Goal: Information Seeking & Learning: Learn about a topic

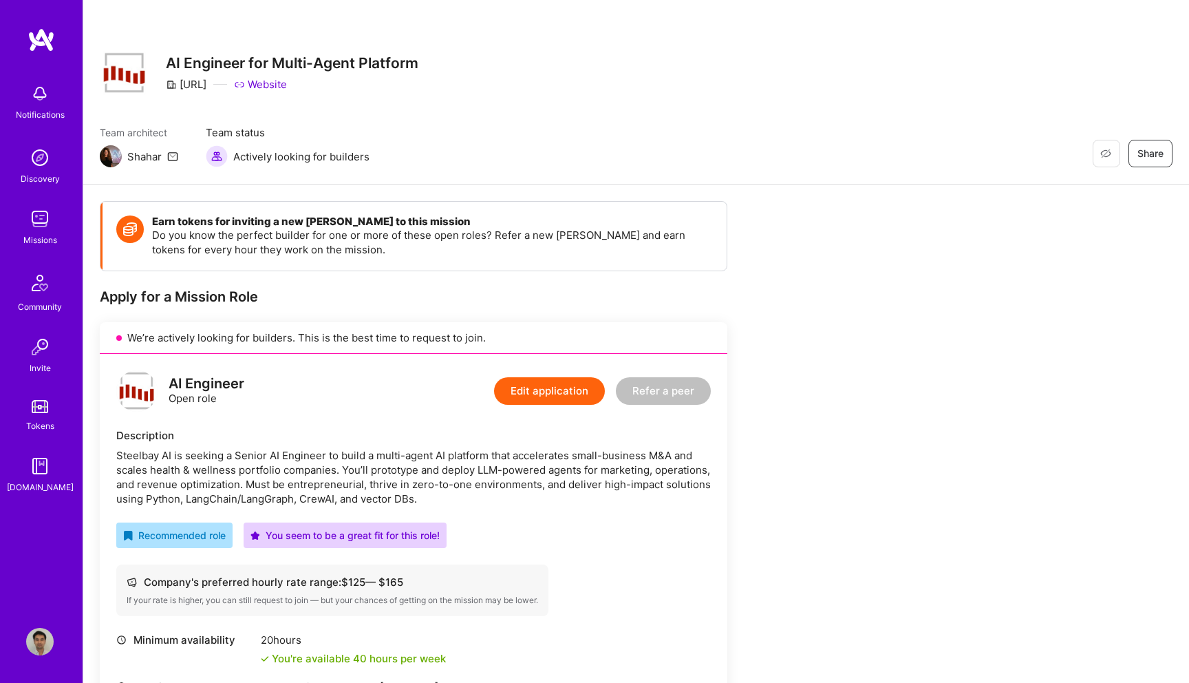
click at [43, 217] on img at bounding box center [40, 219] width 28 height 28
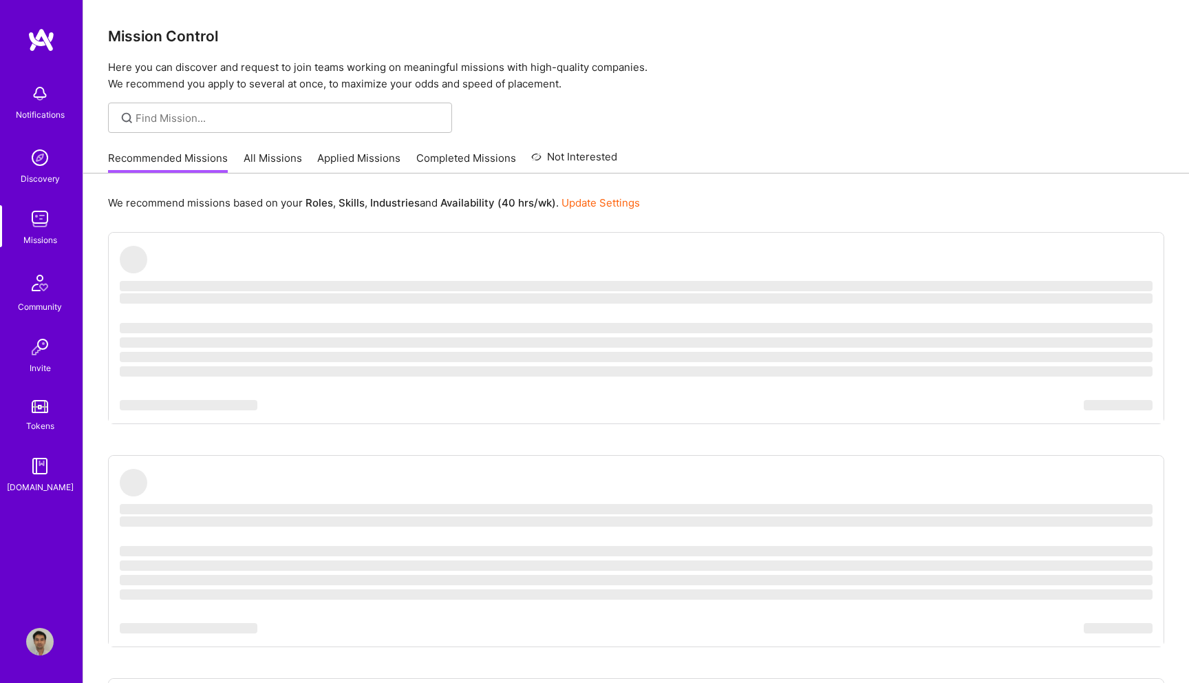
click at [345, 160] on link "Applied Missions" at bounding box center [358, 162] width 83 height 23
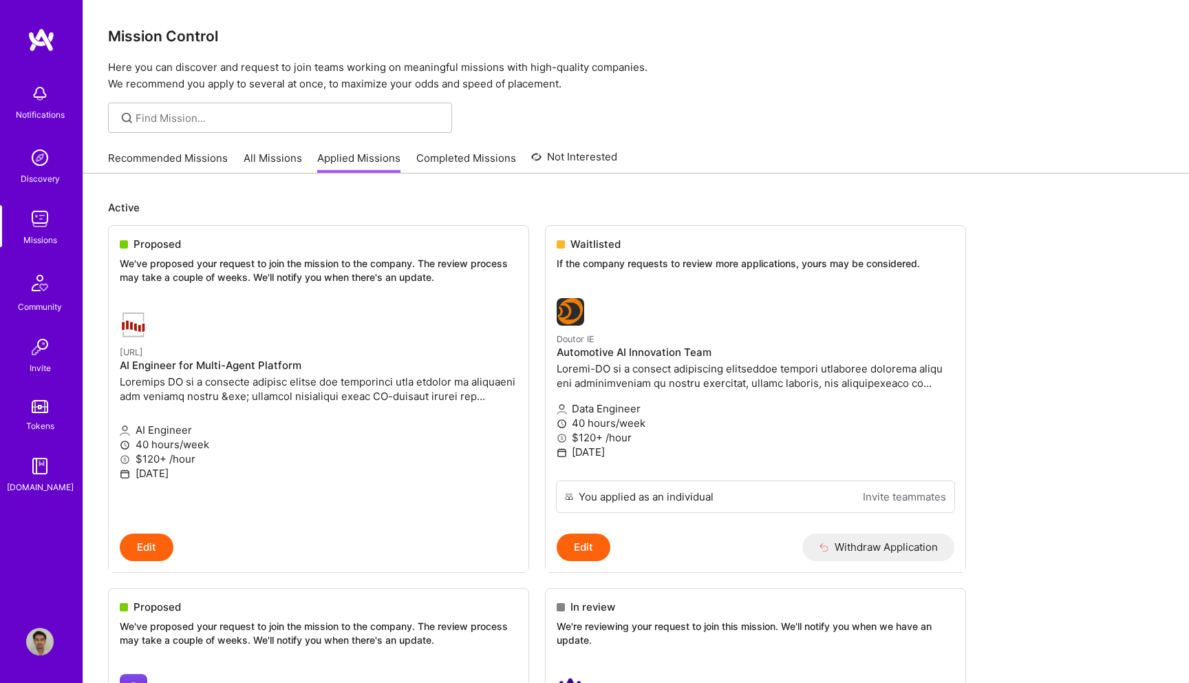
click at [45, 162] on img at bounding box center [40, 158] width 28 height 28
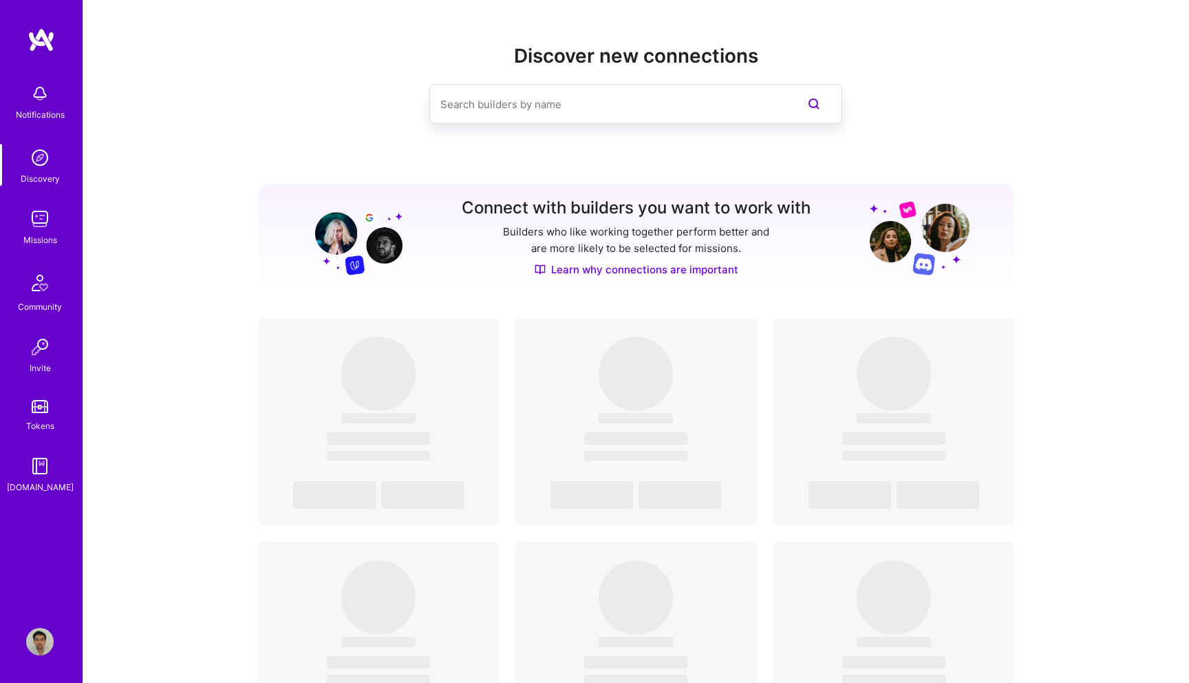
click at [38, 233] on div "Missions" at bounding box center [40, 240] width 34 height 14
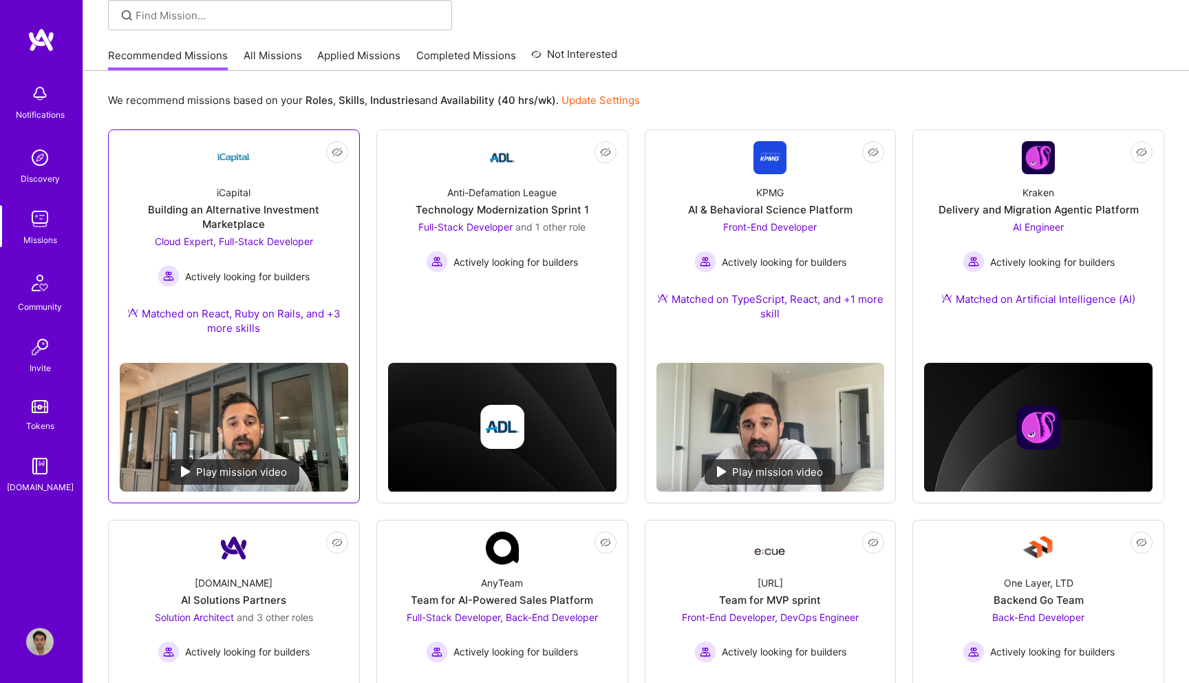
scroll to position [104, 0]
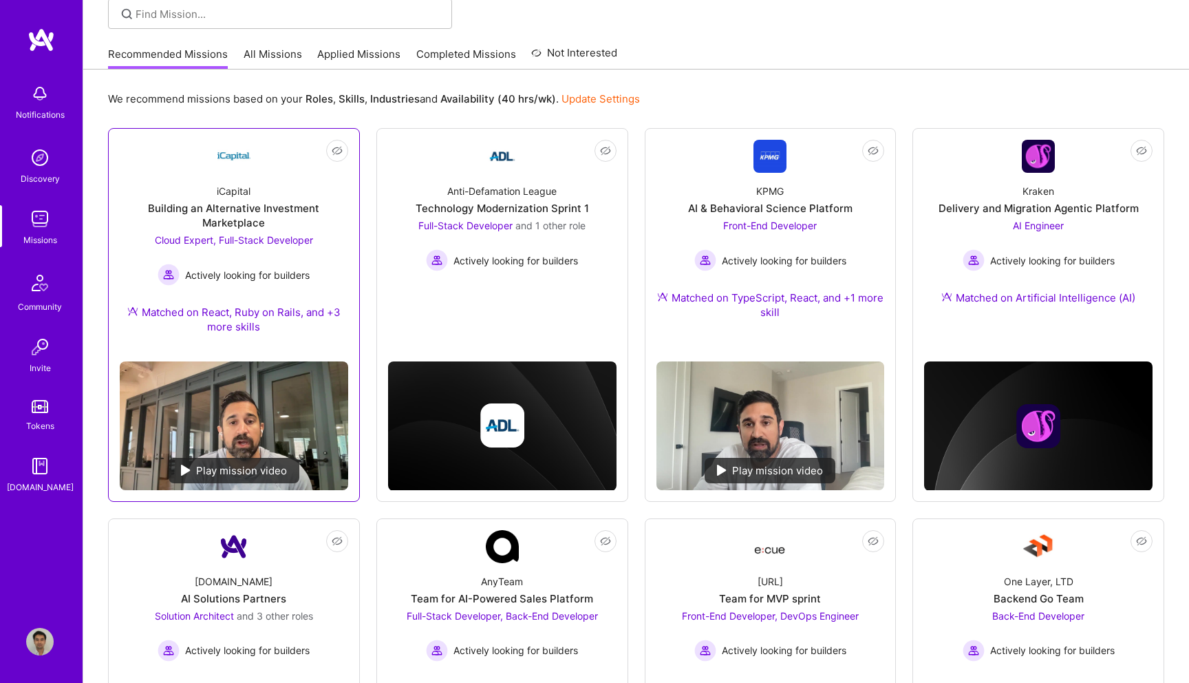
click at [201, 235] on span "Cloud Expert, Full-Stack Developer" at bounding box center [234, 240] width 158 height 12
